Goal: Communication & Community: Answer question/provide support

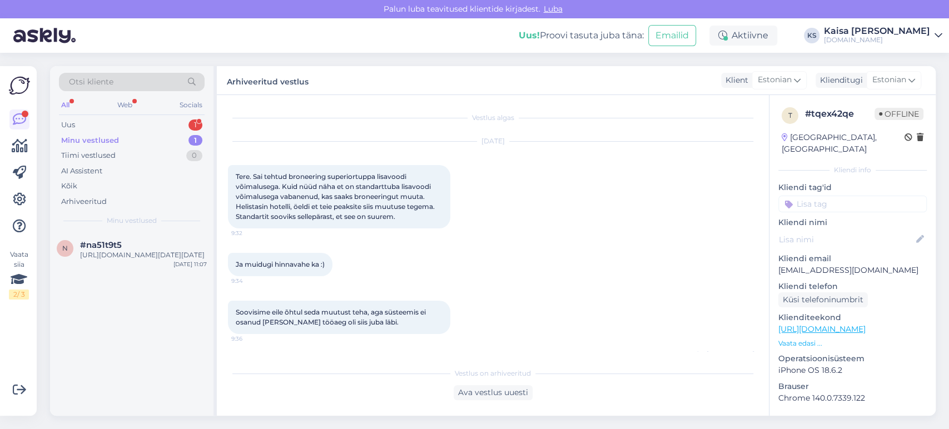
scroll to position [979, 0]
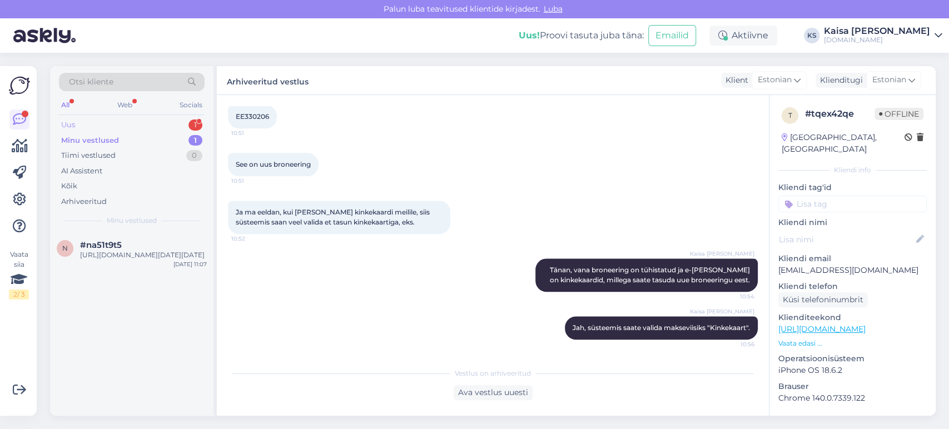
click at [167, 123] on div "Uus 1" at bounding box center [132, 125] width 146 height 16
click at [155, 240] on div "#go4rm1lj 1" at bounding box center [143, 245] width 127 height 10
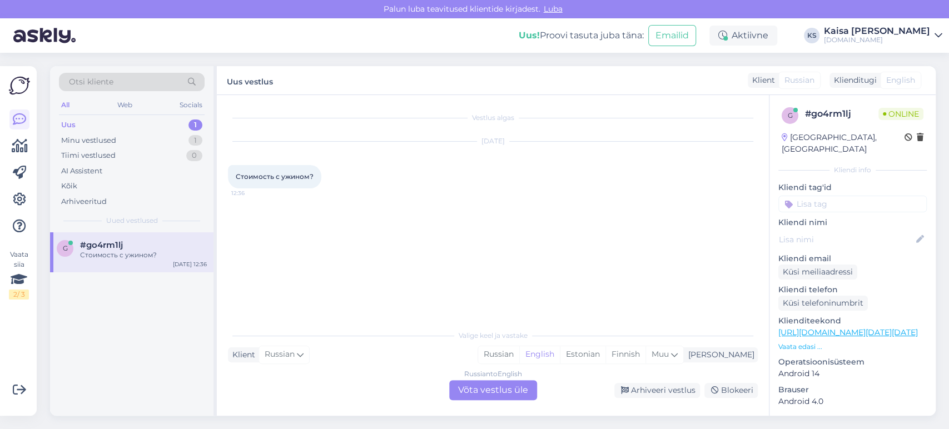
scroll to position [0, 0]
click at [605, 346] on div "Estonian" at bounding box center [583, 354] width 46 height 17
click at [605, 358] on div "Estonian" at bounding box center [583, 354] width 46 height 17
click at [524, 388] on div "Russian to Estonian Võta vestlus üle" at bounding box center [493, 390] width 88 height 20
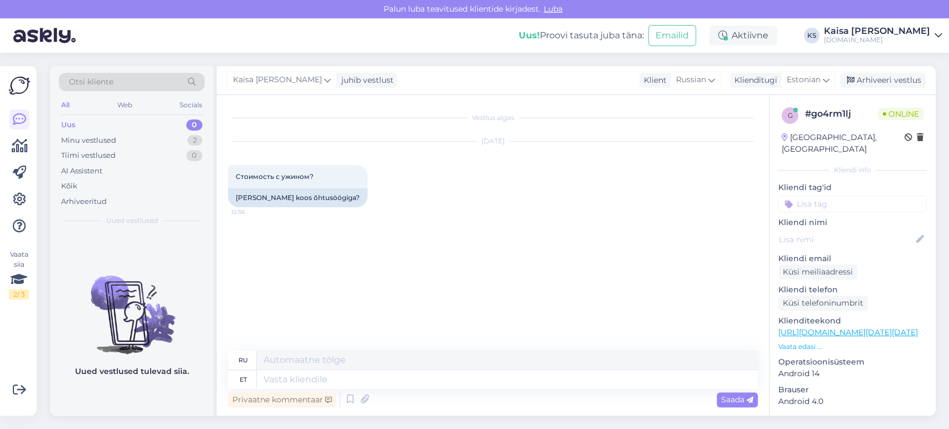
click at [806, 342] on p "Vaata edasi ..." at bounding box center [852, 347] width 148 height 10
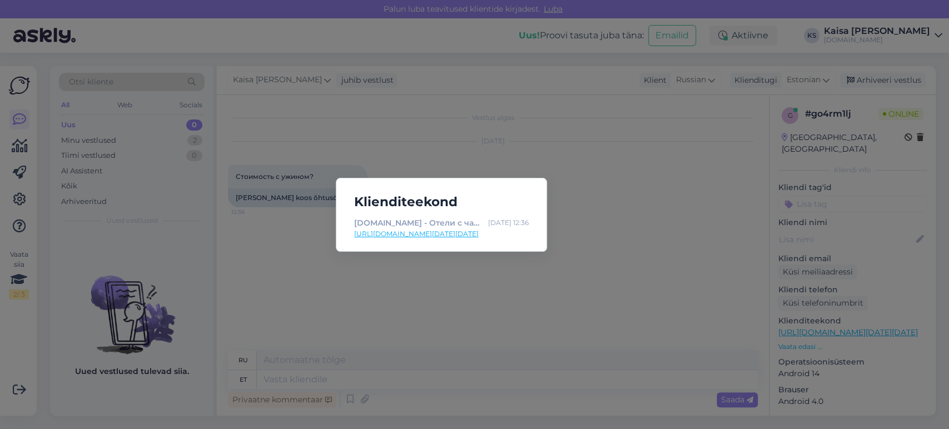
click at [485, 233] on link "[URL][DOMAIN_NAME][DATE][DATE]" at bounding box center [441, 234] width 175 height 10
click at [414, 355] on div "Klienditeekond [DOMAIN_NAME] - Отели с чарующими дополнениями [DATE] 12:36 [URL…" at bounding box center [474, 214] width 949 height 429
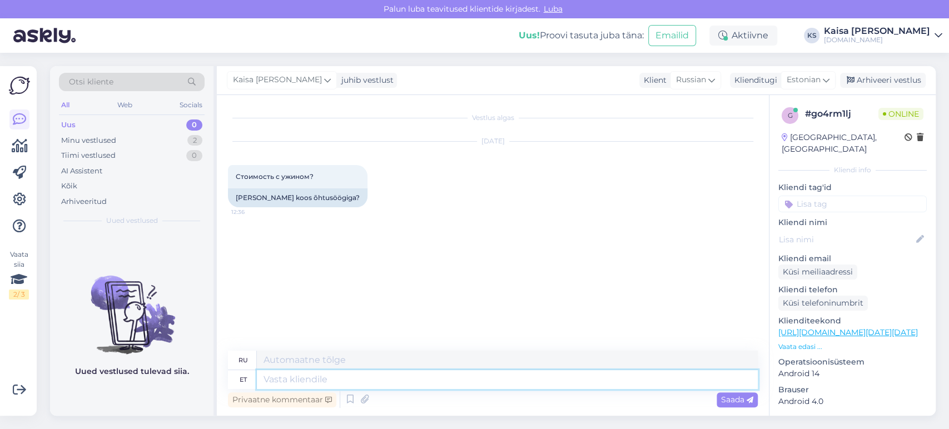
click at [414, 376] on textarea at bounding box center [507, 379] width 501 height 19
type textarea "Tere, si"
type textarea "Привет,"
type textarea "Tere, siit lei"
type textarea "Привет, здесь"
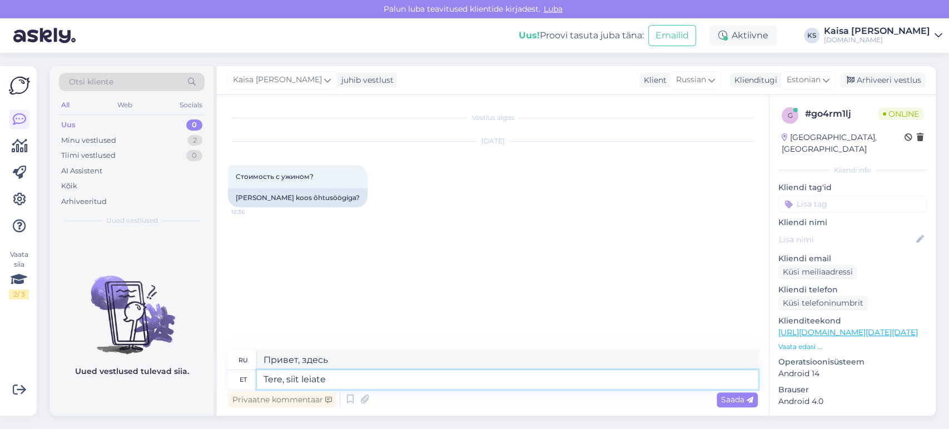
type textarea "Tere, siit leiate"
type textarea "Привет, здесь вы можете найти"
type textarea "Tere, siit leiate kõik õhtu"
type textarea "Привет, здесь вы можете найти все."
paste textarea "[URL][DOMAIN_NAME]"
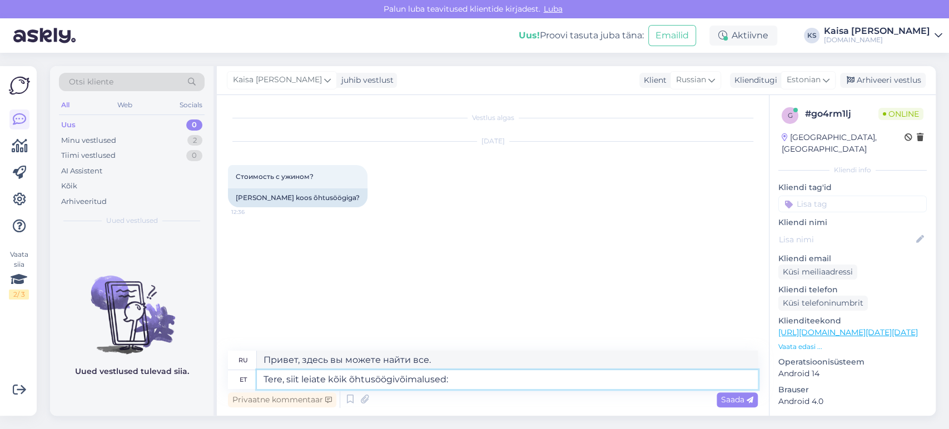
type textarea "Tere, siit leiate kõik õhtusöögivõimalused: [URL][DOMAIN_NAME]"
type textarea "Здравствуйте, все варианты ужина вы можете найти здесь: [URL][DOMAIN_NAME]"
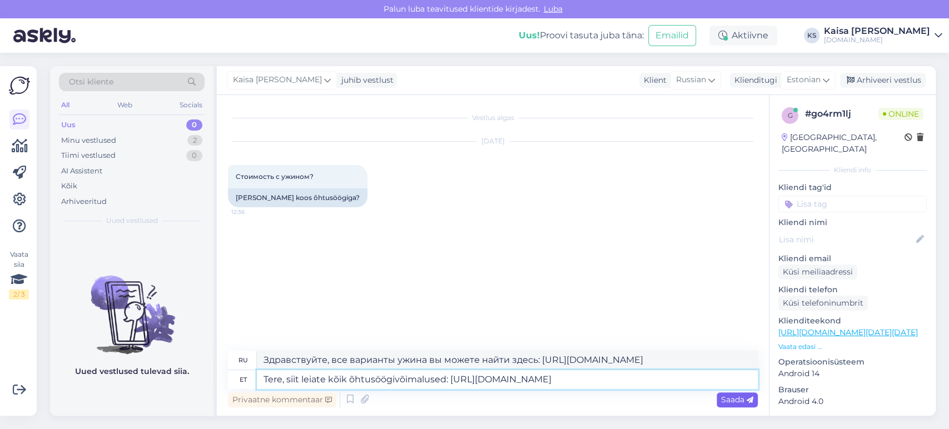
type textarea "Tere, siit leiate kõik õhtusöögivõimalused: [URL][DOMAIN_NAME]"
click at [738, 404] on span "Saada" at bounding box center [737, 400] width 32 height 10
